Goal: Task Accomplishment & Management: Manage account settings

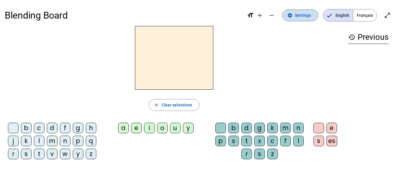
click at [292, 16] on mat-icon "settings" at bounding box center [289, 15] width 5 height 5
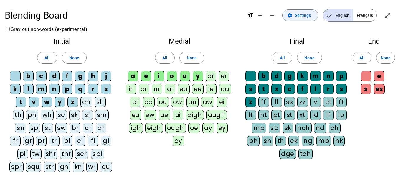
click at [292, 16] on mat-icon "settings" at bounding box center [289, 15] width 5 height 5
click at [359, 56] on span at bounding box center [362, 58] width 18 height 14
click at [367, 15] on span "Français" at bounding box center [365, 15] width 23 height 12
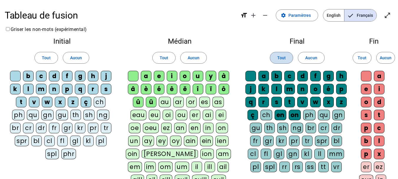
click at [290, 52] on span at bounding box center [281, 58] width 23 height 14
